Goal: Leave review/rating: Share an evaluation or opinion about a product, service, or content

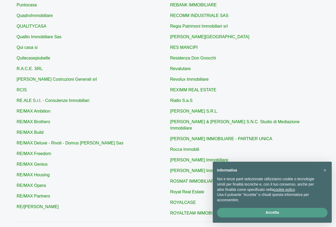
scroll to position [167, 0]
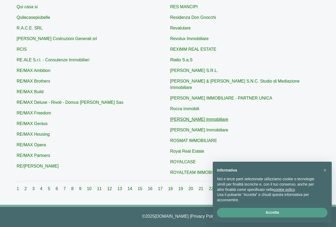
click at [192, 117] on link "[PERSON_NAME] Immobiliare" at bounding box center [199, 119] width 58 height 5
type input "[PERSON_NAME] Immobiliare"
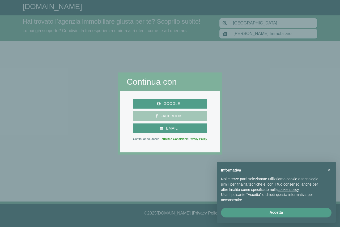
click at [165, 114] on span "Facebook" at bounding box center [171, 116] width 27 height 7
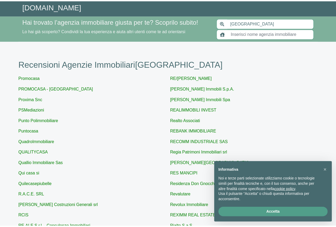
scroll to position [161, 0]
